Goal: Find specific page/section: Find specific page/section

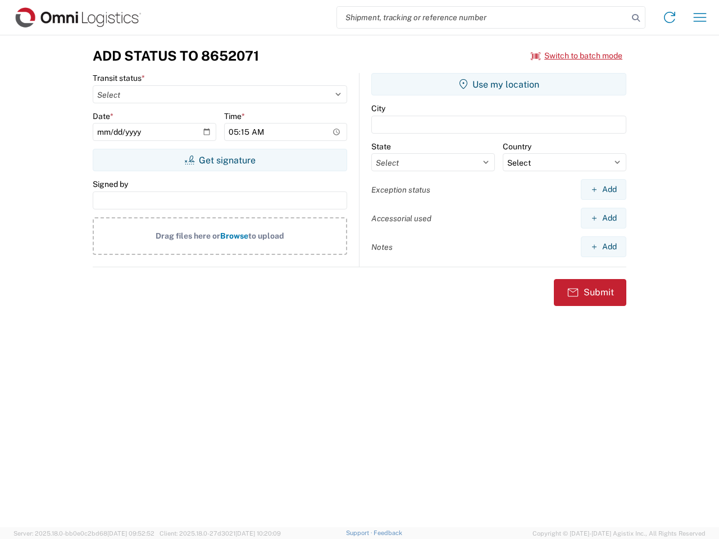
click at [482, 17] on input "search" at bounding box center [482, 17] width 291 height 21
click at [636, 18] on icon at bounding box center [636, 18] width 16 height 16
click at [669, 17] on icon at bounding box center [669, 17] width 18 height 18
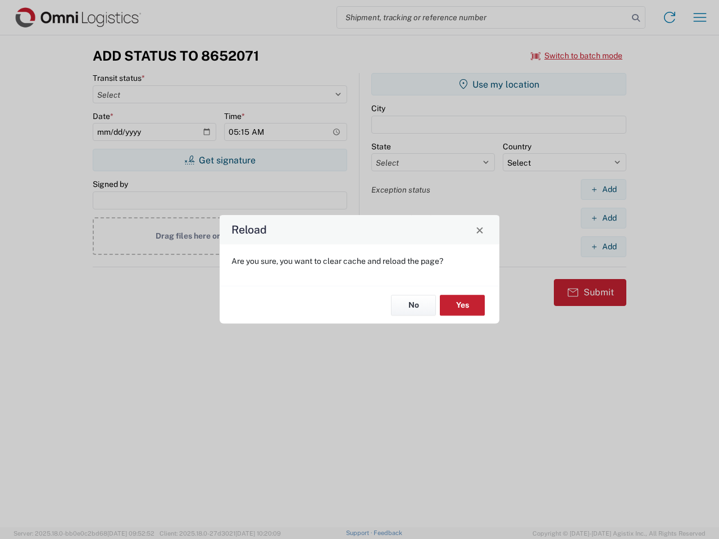
click at [700, 17] on div "Reload Are you sure, you want to clear cache and reload the page? No Yes" at bounding box center [359, 269] width 719 height 539
click at [577, 56] on div "Reload Are you sure, you want to clear cache and reload the page? No Yes" at bounding box center [359, 269] width 719 height 539
click at [220, 160] on div "Reload Are you sure, you want to clear cache and reload the page? No Yes" at bounding box center [359, 269] width 719 height 539
click at [499, 84] on div "Reload Are you sure, you want to clear cache and reload the page? No Yes" at bounding box center [359, 269] width 719 height 539
click at [603, 189] on div "Reload Are you sure, you want to clear cache and reload the page? No Yes" at bounding box center [359, 269] width 719 height 539
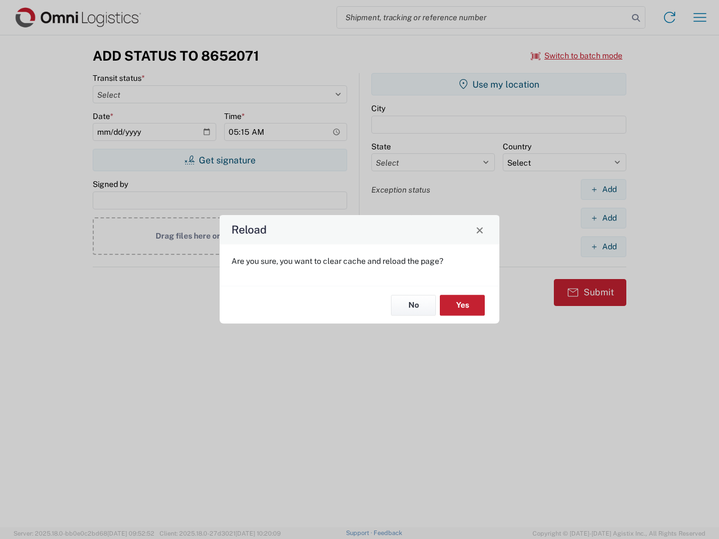
click at [603, 218] on div "Reload Are you sure, you want to clear cache and reload the page? No Yes" at bounding box center [359, 269] width 719 height 539
click at [603, 247] on div "Reload Are you sure, you want to clear cache and reload the page? No Yes" at bounding box center [359, 269] width 719 height 539
